Goal: Information Seeking & Learning: Learn about a topic

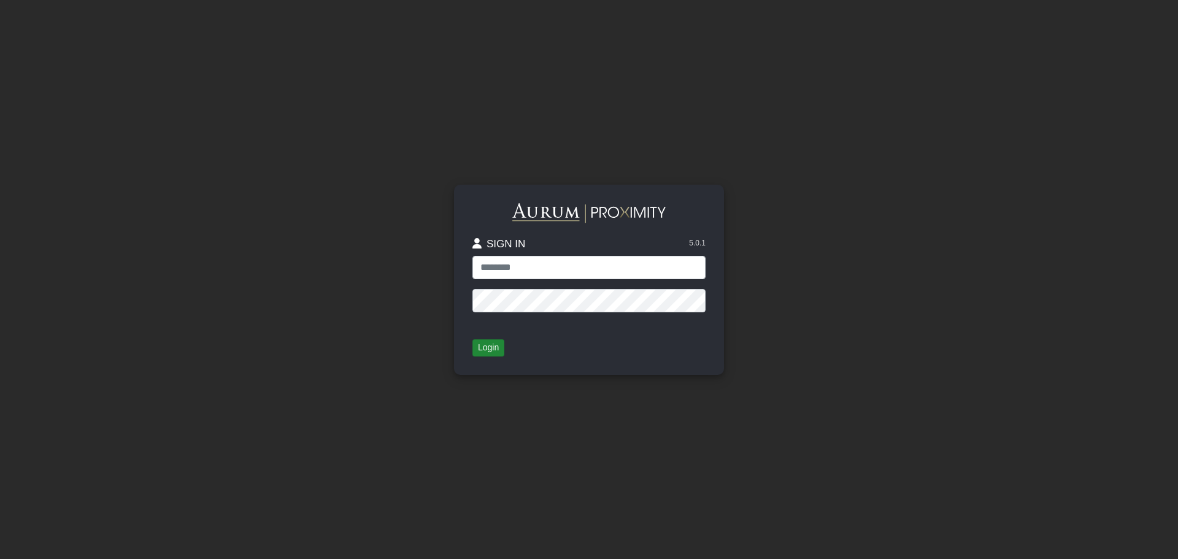
type input "**********"
click at [497, 354] on button "Login" at bounding box center [488, 347] width 32 height 17
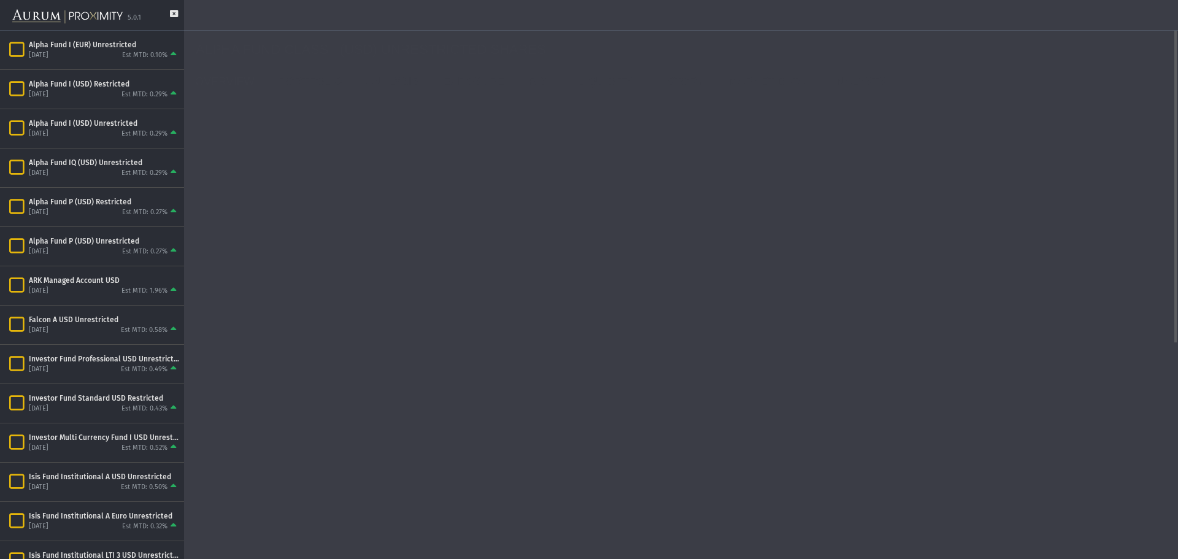
click at [450, 485] on rect at bounding box center [432, 522] width 472 height 184
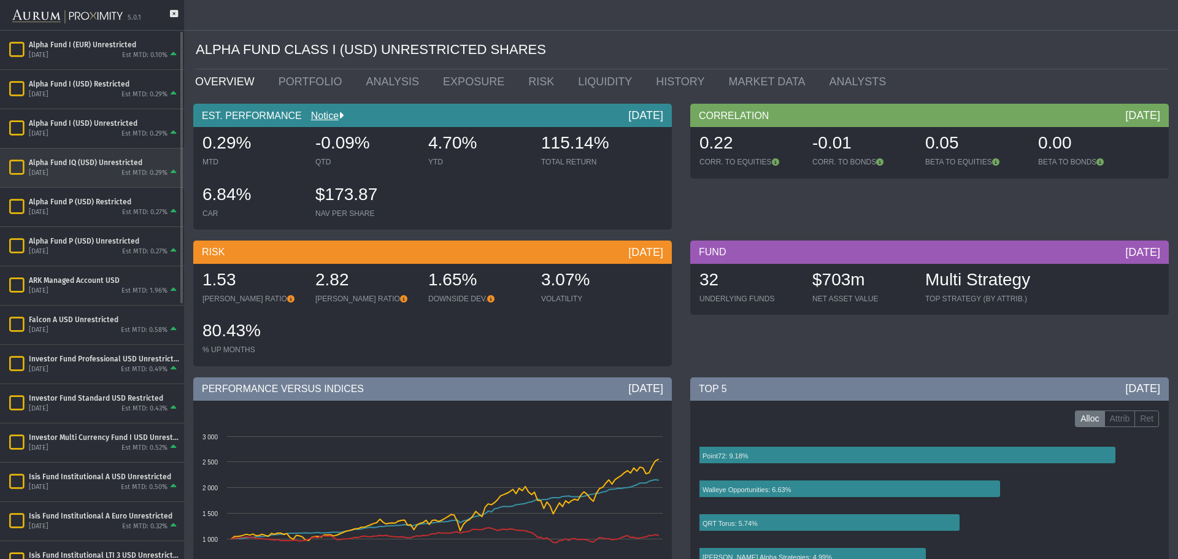
click at [91, 165] on div "Alpha Fund IQ (USD) Unrestricted" at bounding box center [104, 163] width 150 height 10
click at [171, 13] on icon at bounding box center [174, 20] width 8 height 20
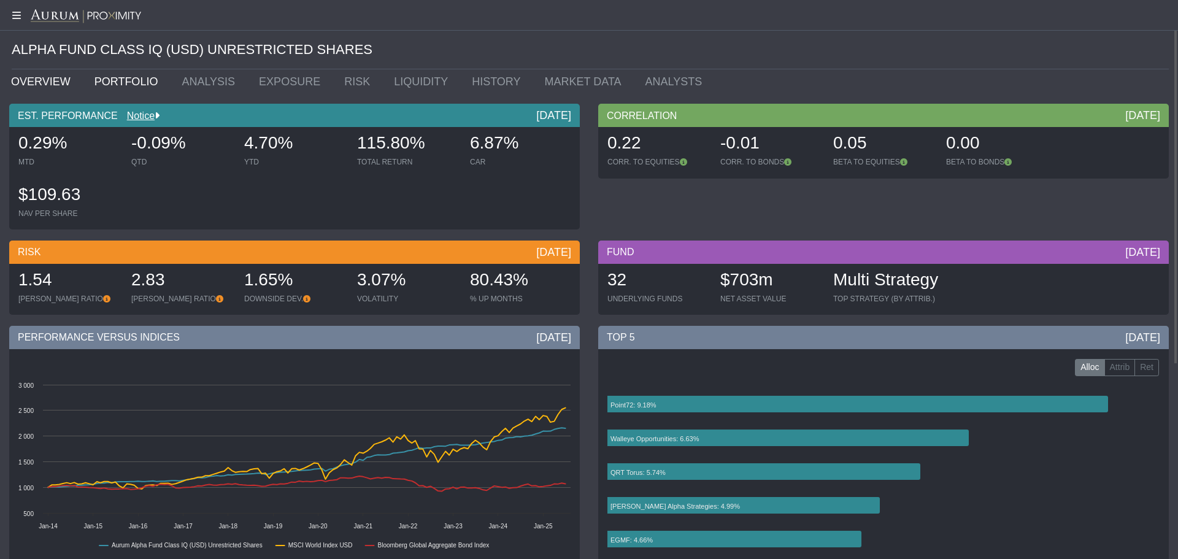
click at [108, 77] on link "PORTFOLIO" at bounding box center [129, 81] width 88 height 25
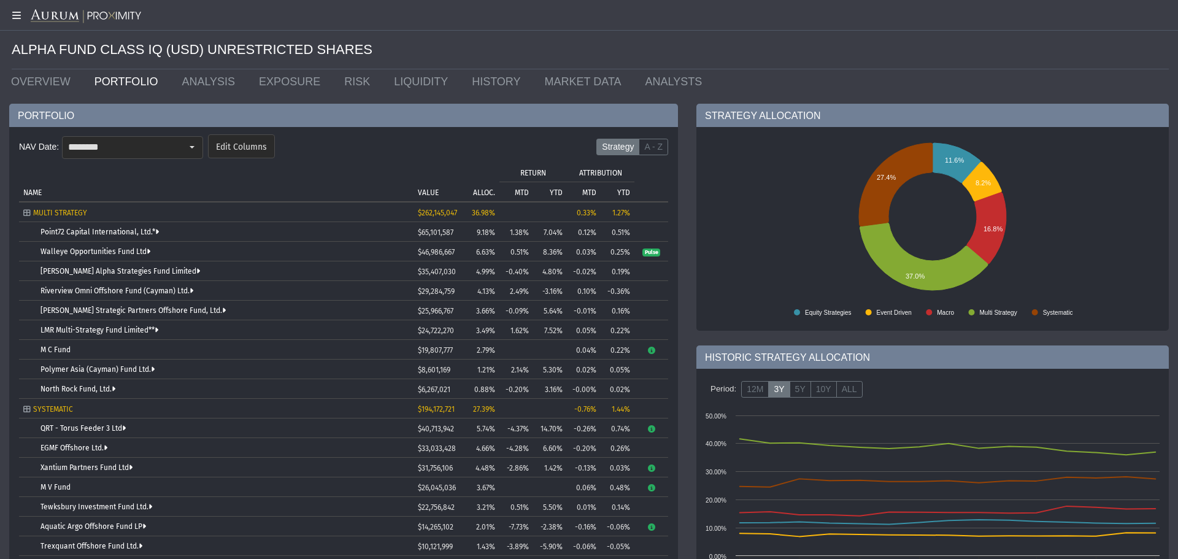
scroll to position [15, 0]
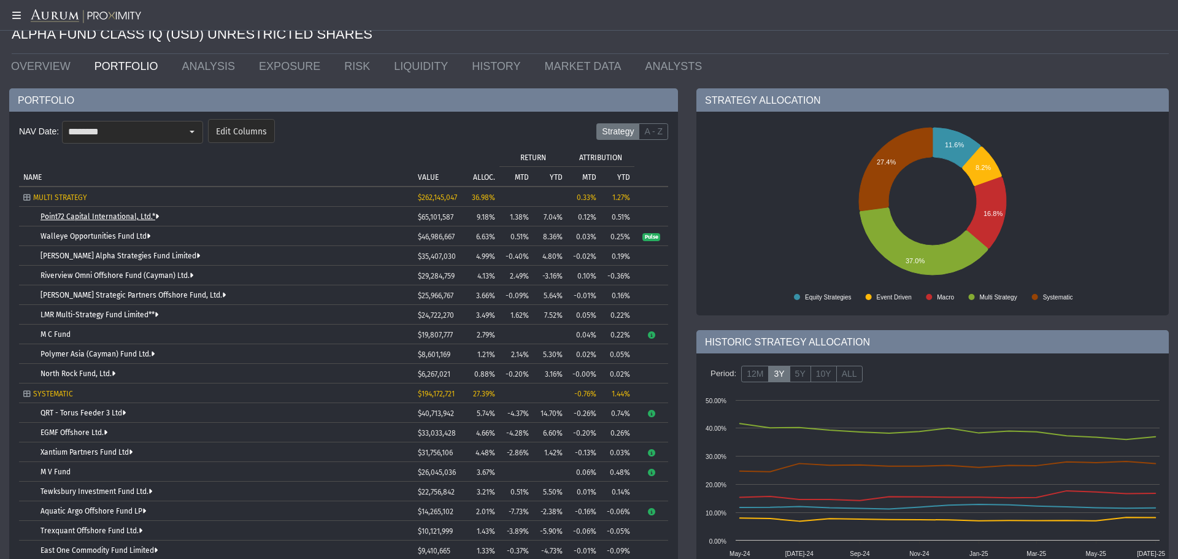
click at [98, 217] on link "Point72 Capital International, Ltd.*" at bounding box center [99, 216] width 118 height 9
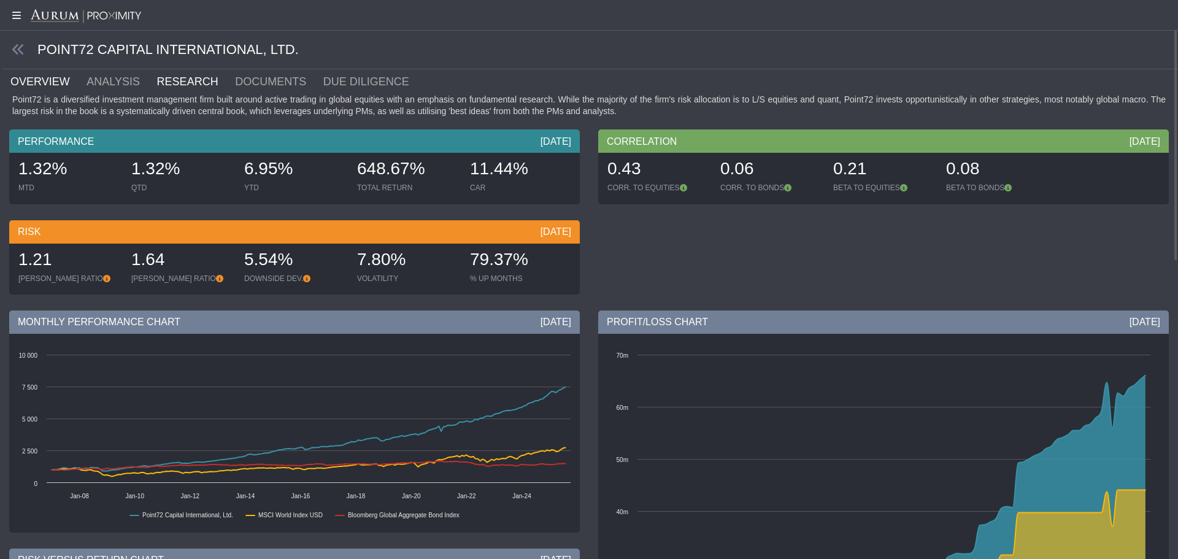
click at [160, 80] on link "RESEARCH" at bounding box center [195, 81] width 79 height 25
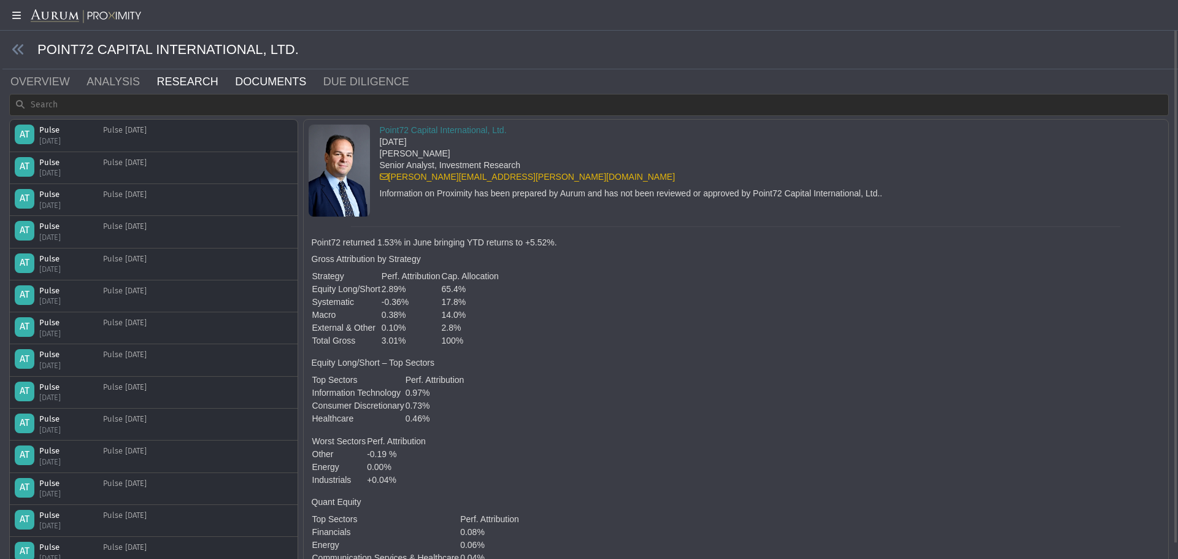
click at [234, 80] on link "DOCUMENTS" at bounding box center [278, 81] width 88 height 25
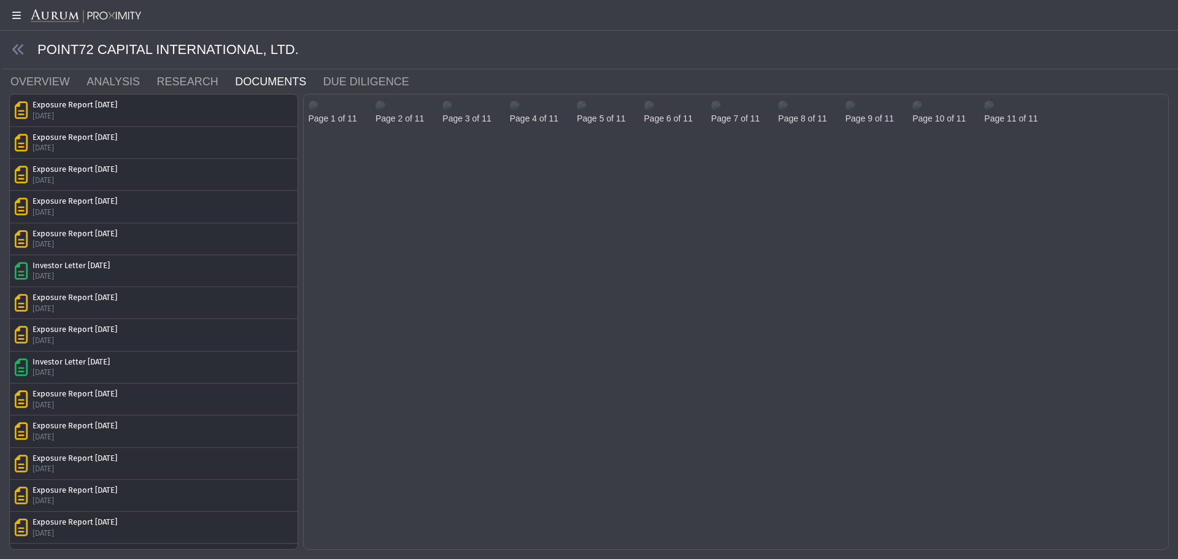
click at [318, 110] on img at bounding box center [314, 106] width 10 height 10
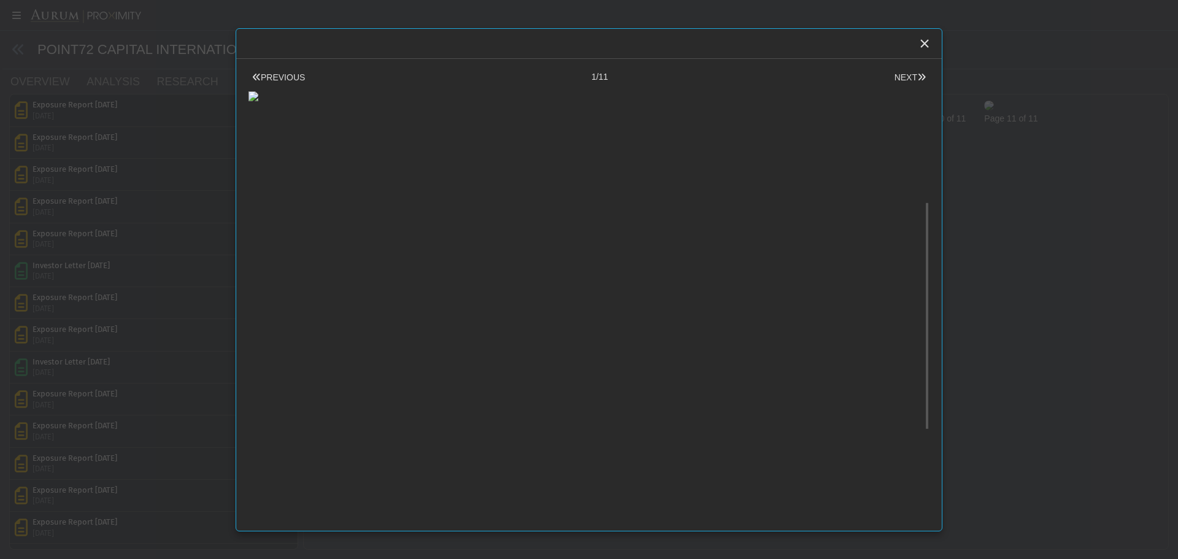
scroll to position [140, 0]
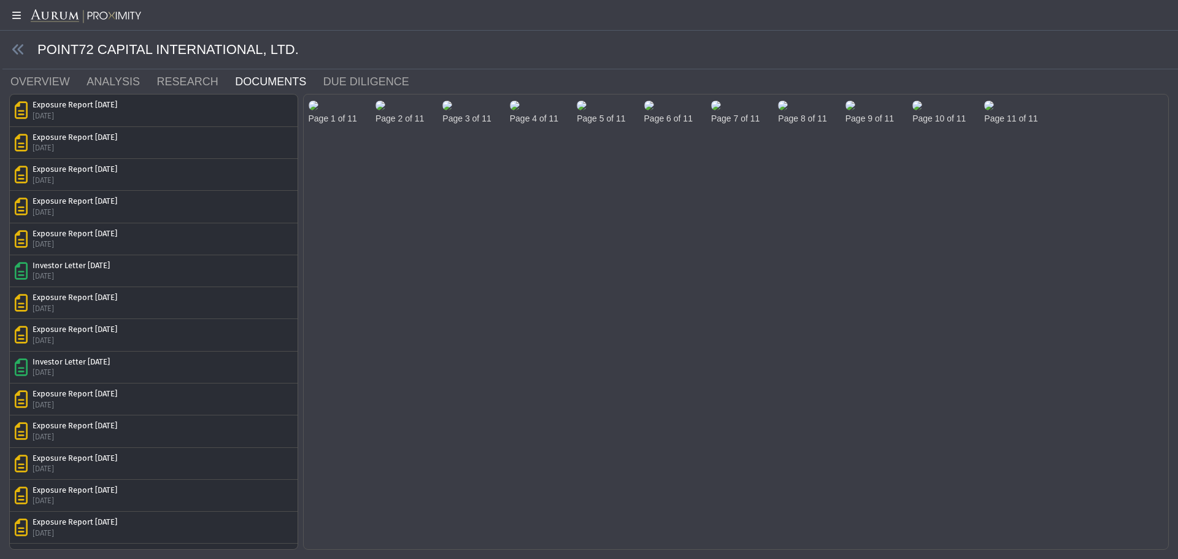
click at [883, 310] on body "5.0.1 Pull down to refresh... Release to refresh... Refreshing... Alpha Fund I …" at bounding box center [589, 279] width 1178 height 559
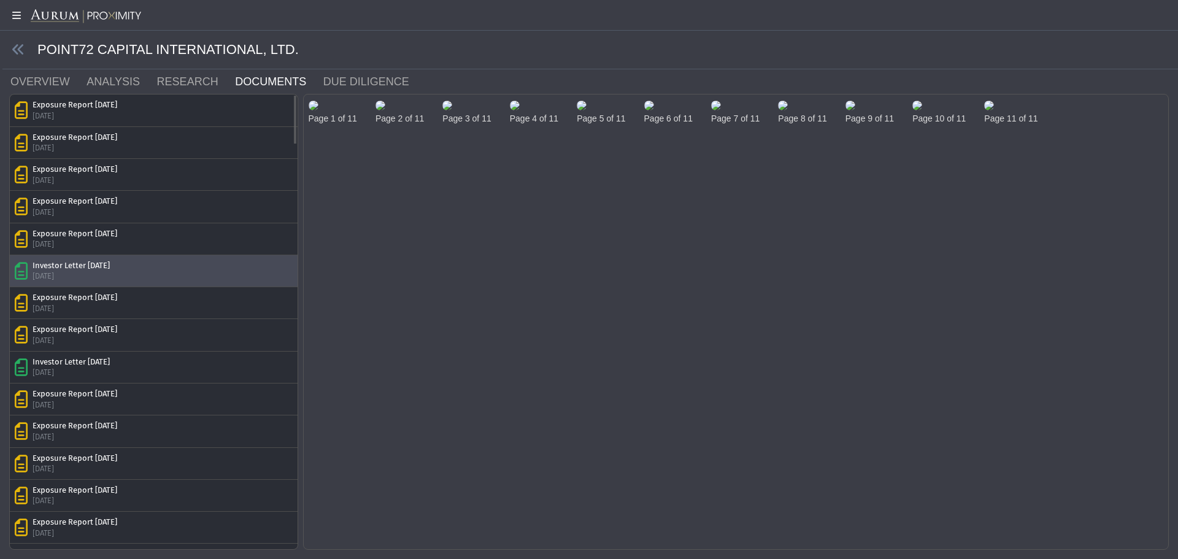
click at [86, 263] on div "Investor Letter [DATE]" at bounding box center [71, 265] width 77 height 11
click at [318, 110] on img at bounding box center [314, 106] width 10 height 10
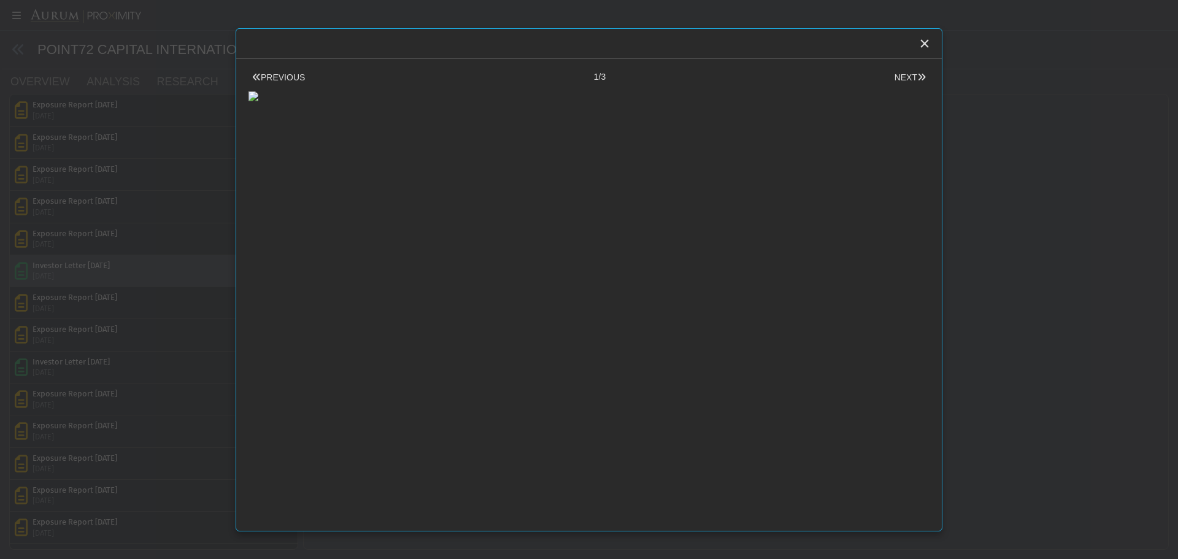
click at [883, 241] on body "5.0.1 Pull down to refresh... Release to refresh... Refreshing... Alpha Fund I …" at bounding box center [589, 279] width 1178 height 559
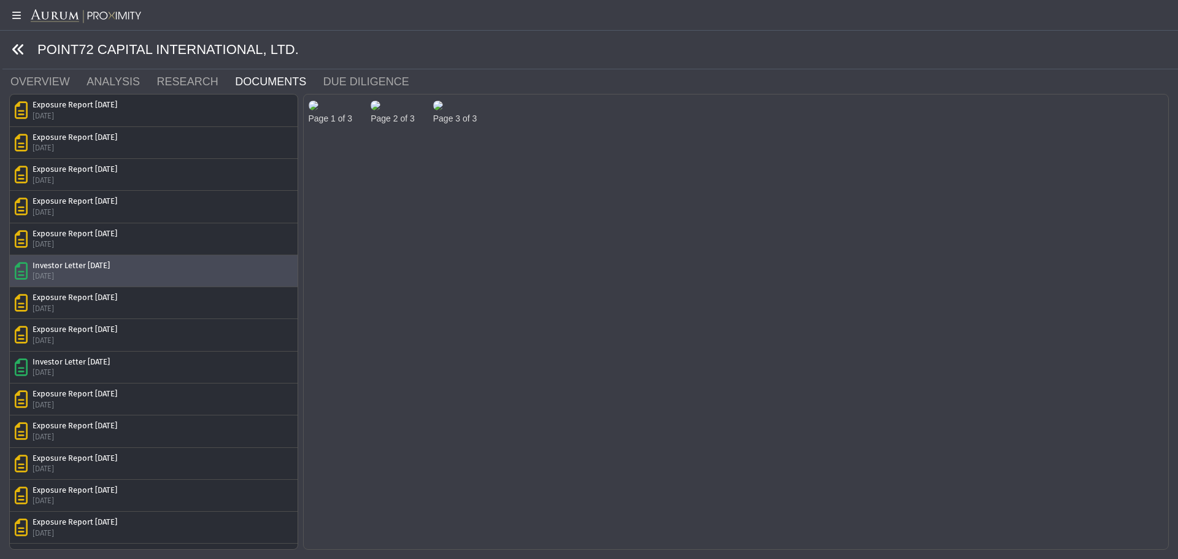
click at [20, 50] on icon at bounding box center [18, 49] width 13 height 13
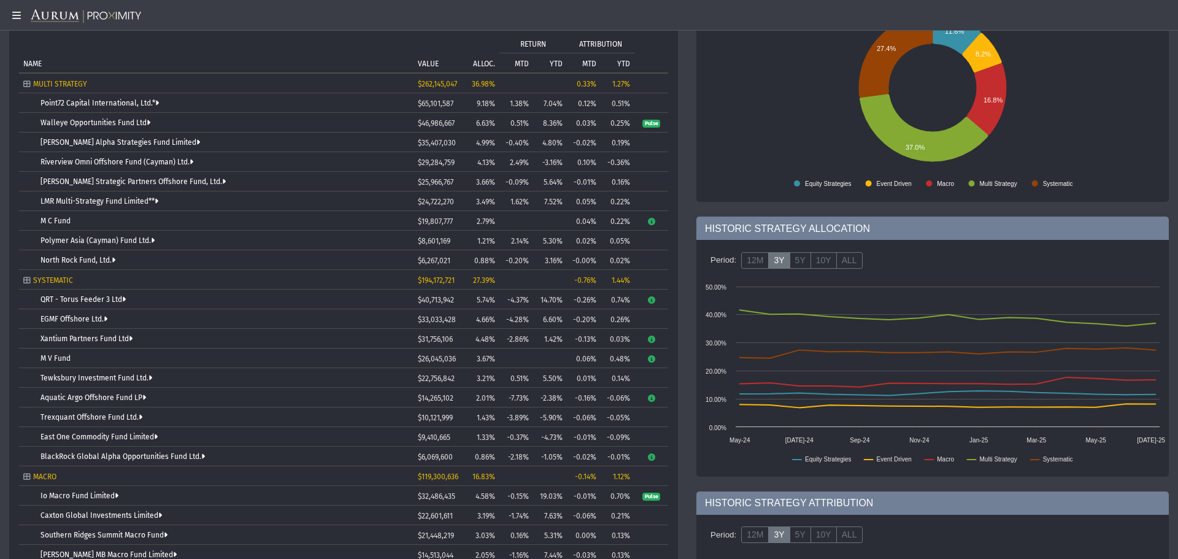
scroll to position [128, 0]
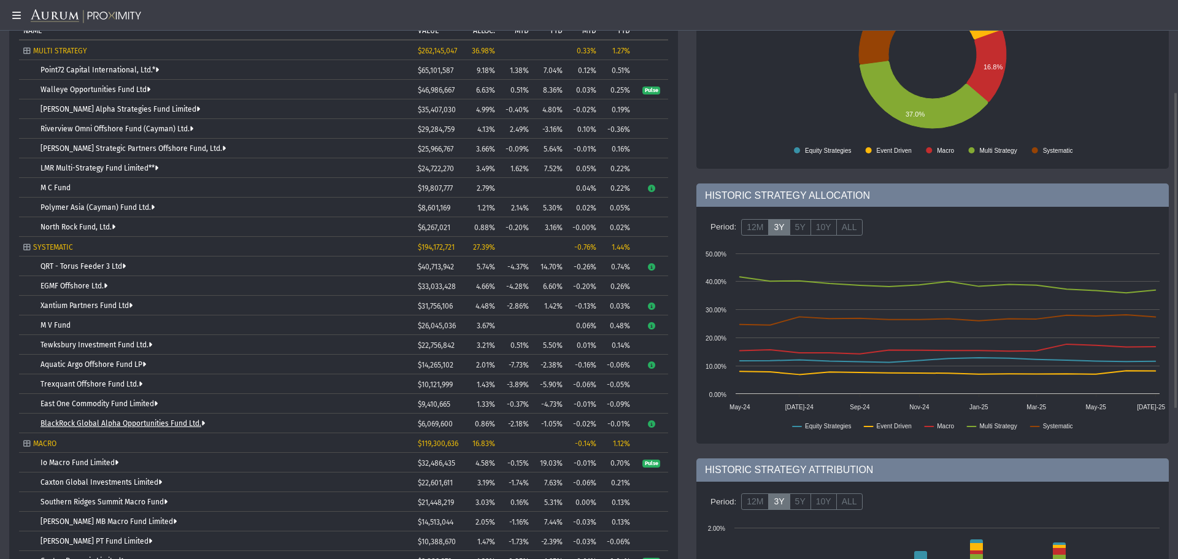
drag, startPoint x: 277, startPoint y: 462, endPoint x: 157, endPoint y: 423, distance: 126.3
click at [157, 423] on body "5.0.1 Pull down to refresh... Release to refresh... Refreshing... Alpha Fund I …" at bounding box center [589, 279] width 1178 height 559
